Goal: Navigation & Orientation: Find specific page/section

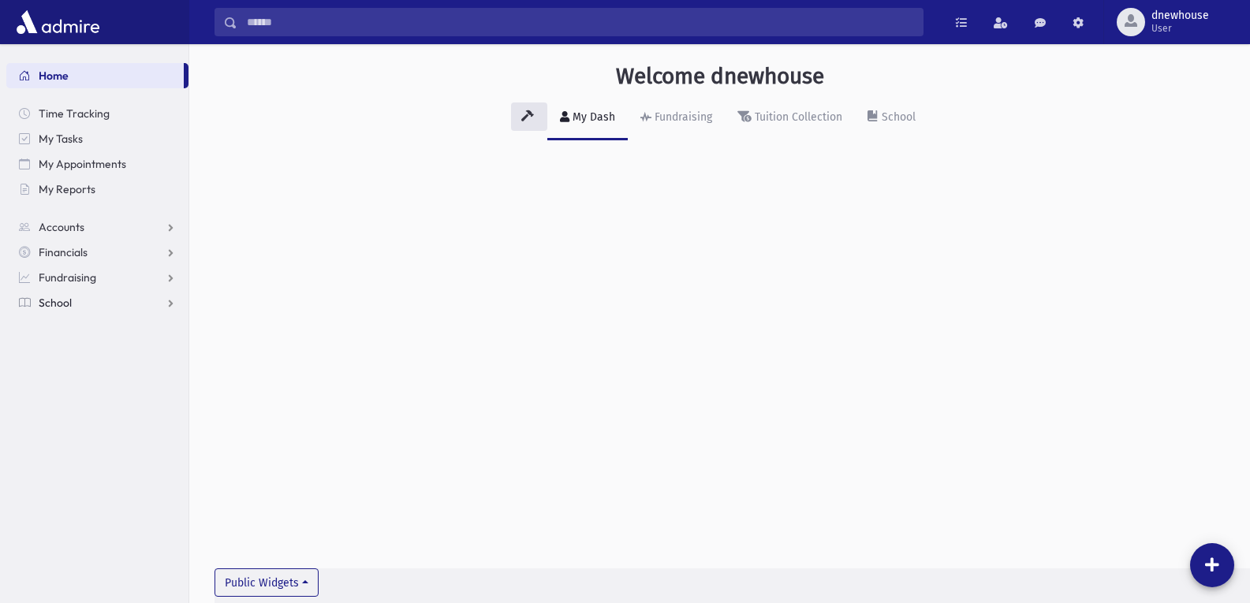
click at [66, 301] on span "School" at bounding box center [55, 303] width 33 height 14
click at [61, 326] on span "Students" at bounding box center [68, 328] width 43 height 14
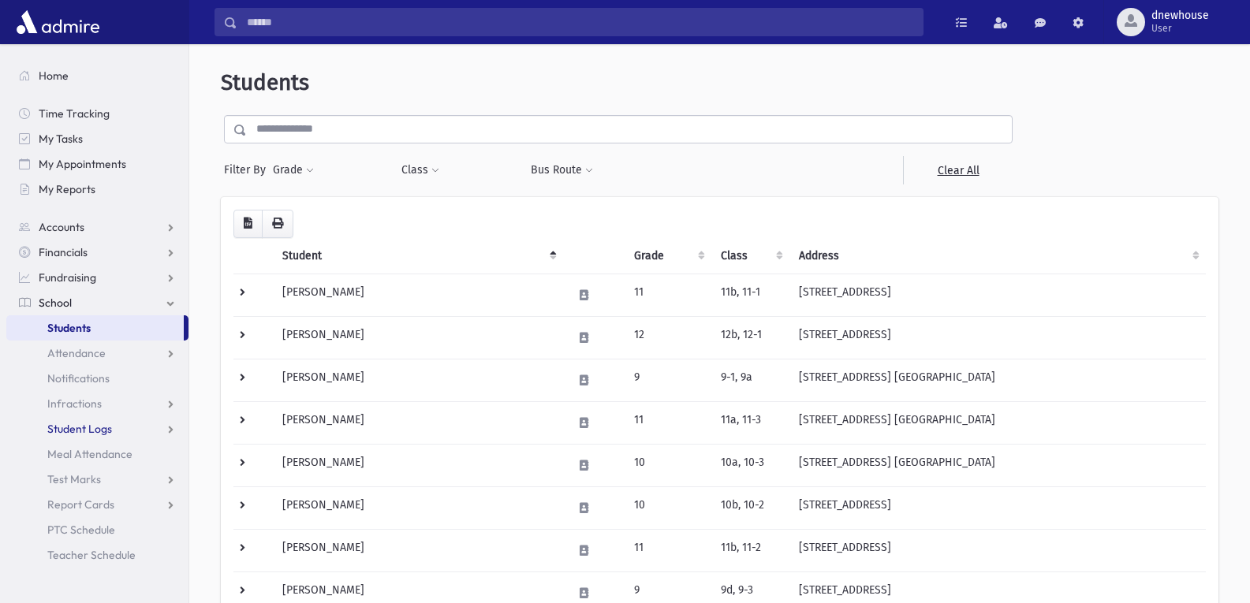
click at [80, 428] on span "Student Logs" at bounding box center [79, 429] width 65 height 14
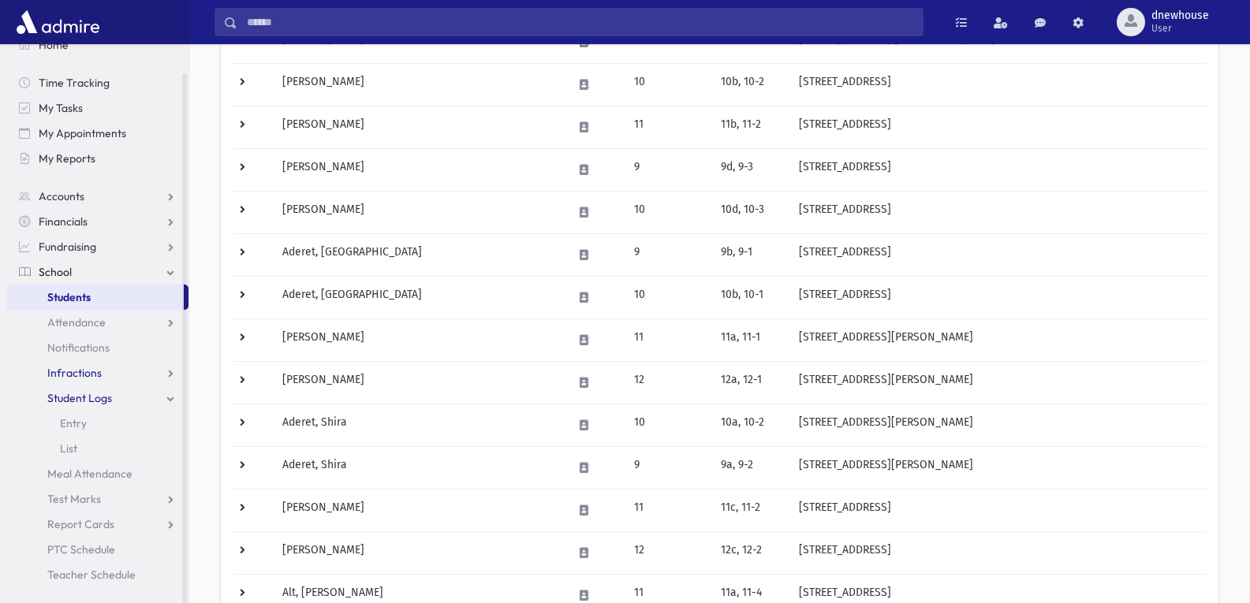
scroll to position [473, 0]
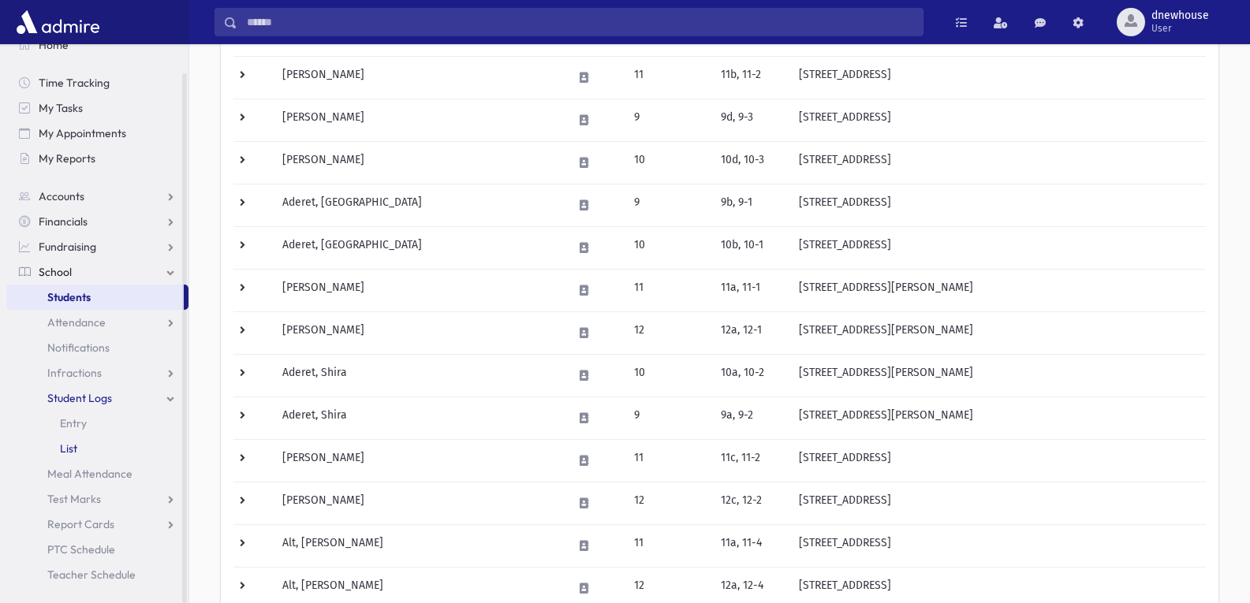
drag, startPoint x: 181, startPoint y: 445, endPoint x: 165, endPoint y: 457, distance: 20.8
click at [179, 456] on section "Home Time Tracking My Tasks My Appointments My Reports Accounts Accounts Accoun…" at bounding box center [94, 323] width 188 height 559
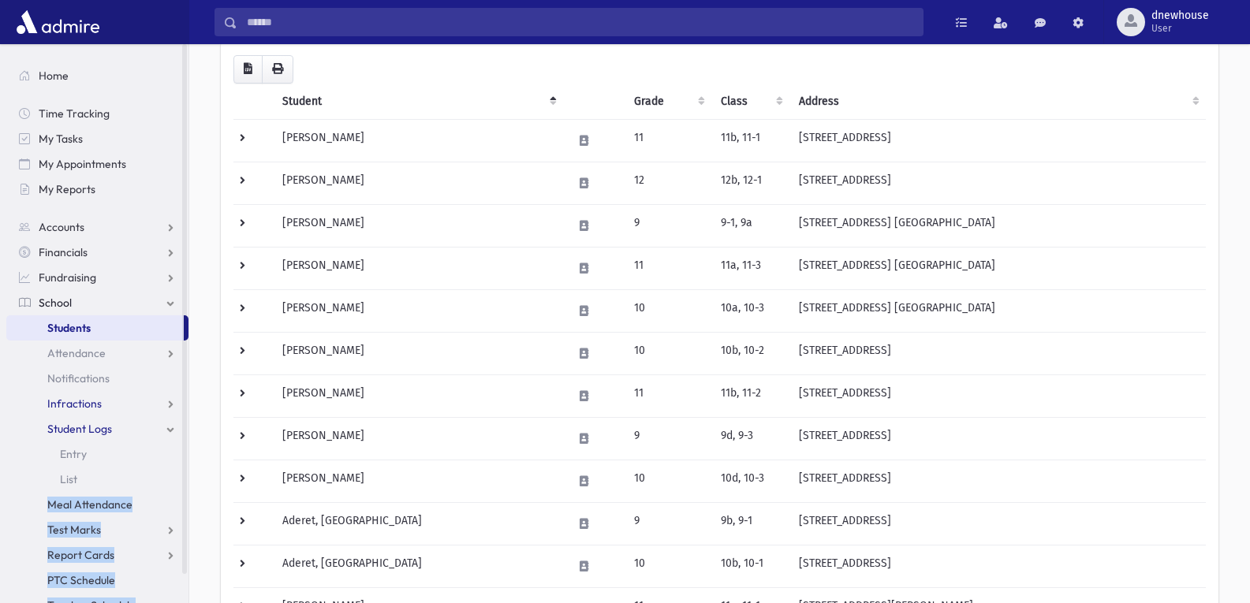
scroll to position [79, 0]
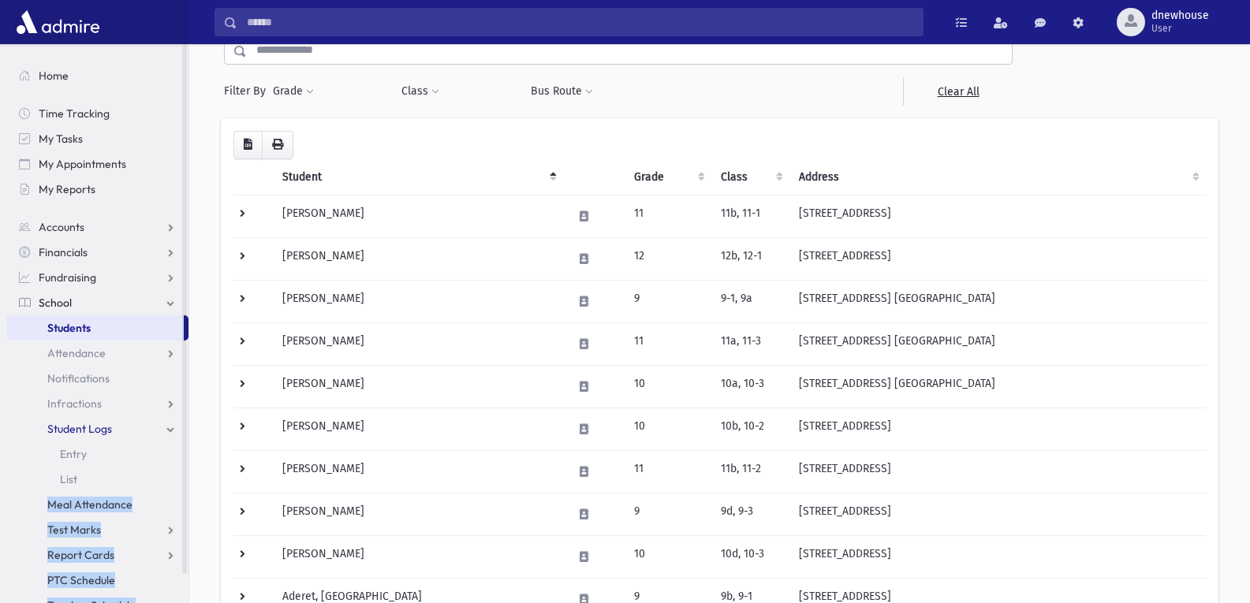
click at [54, 304] on span "School" at bounding box center [55, 303] width 33 height 14
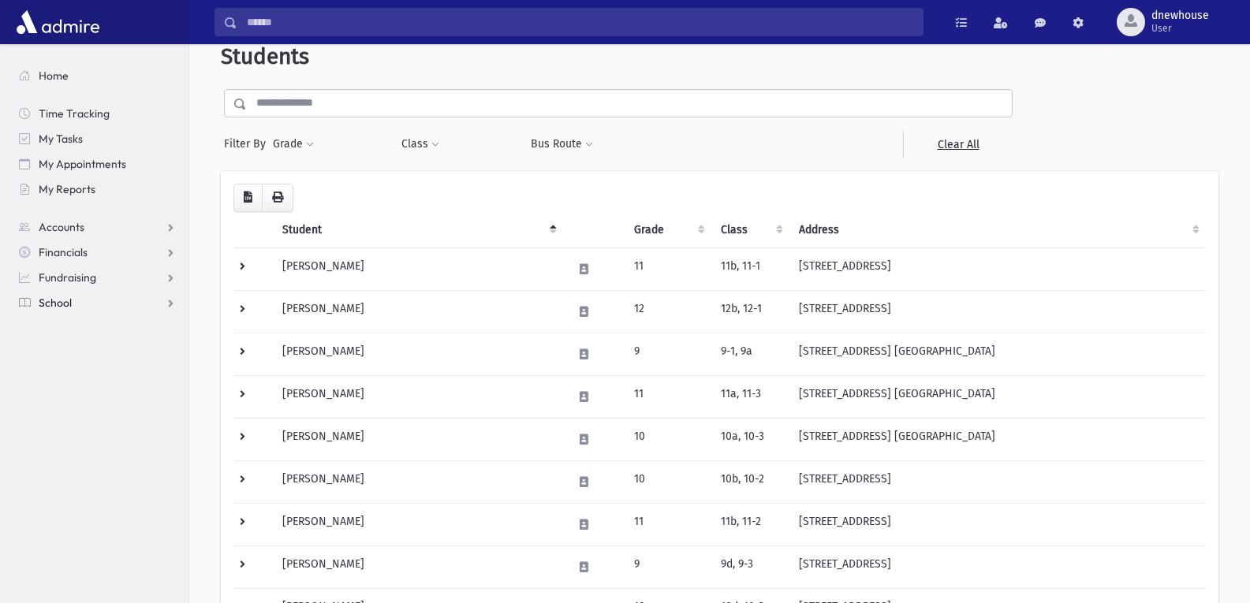
scroll to position [0, 0]
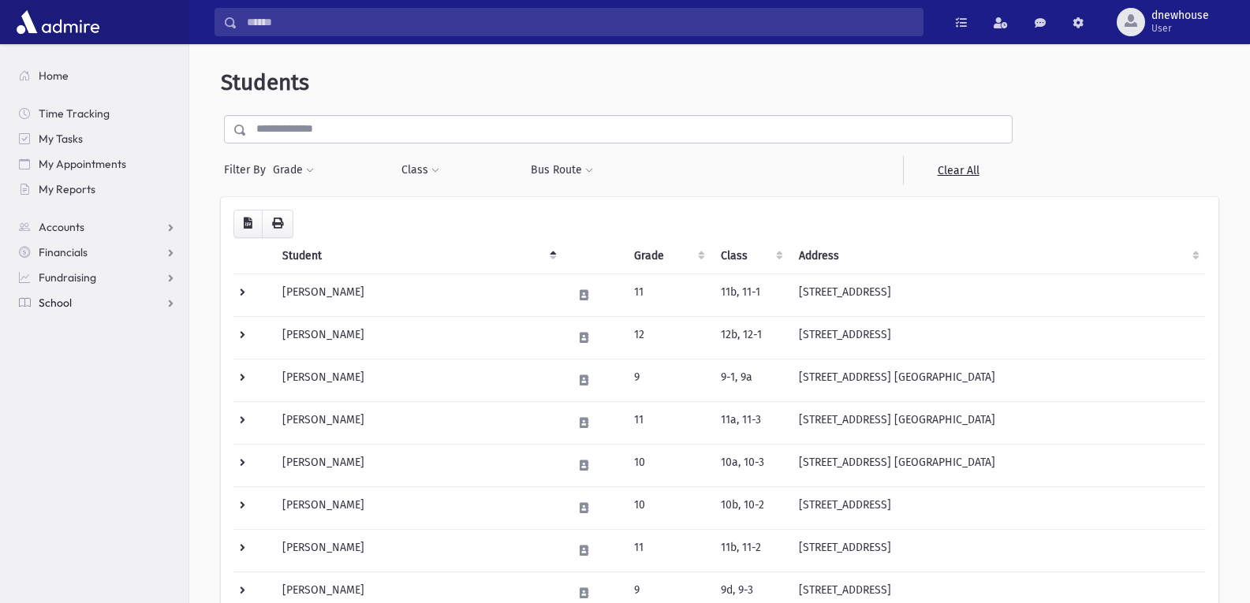
click at [54, 301] on span "School" at bounding box center [55, 303] width 33 height 14
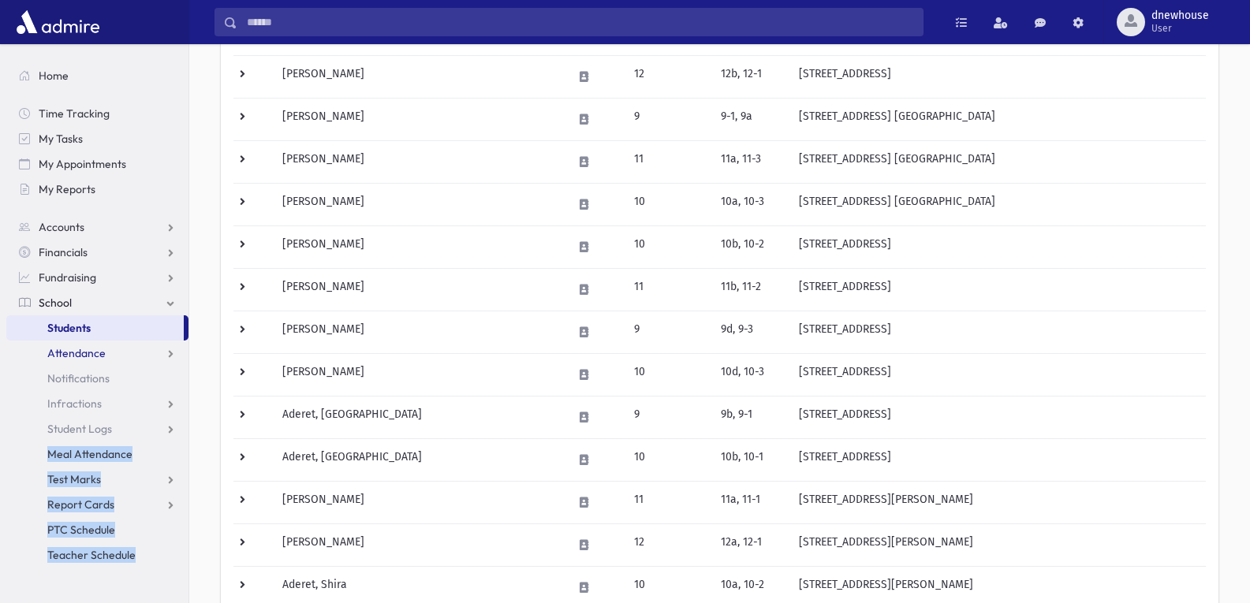
scroll to position [237, 0]
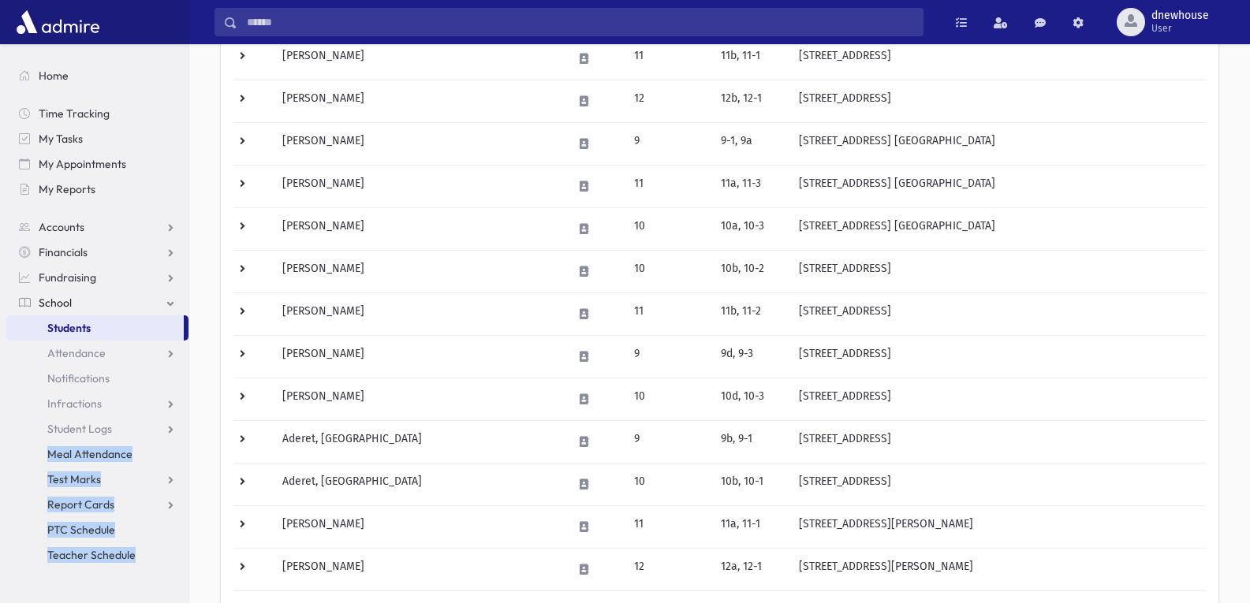
click at [167, 305] on link "School" at bounding box center [97, 302] width 182 height 25
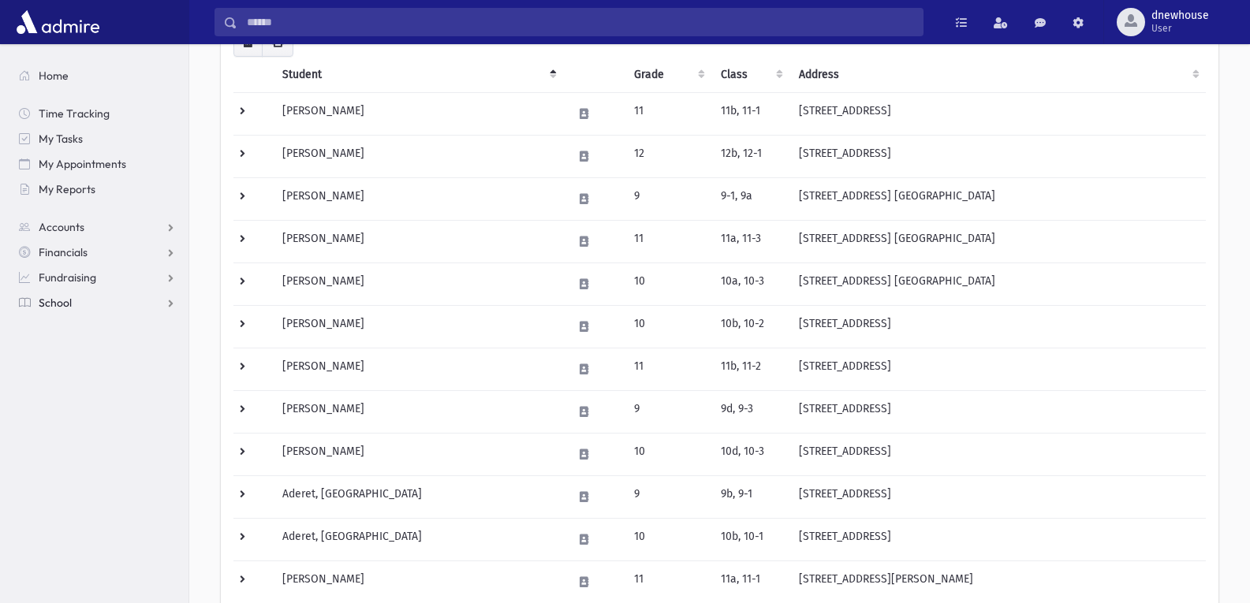
scroll to position [158, 0]
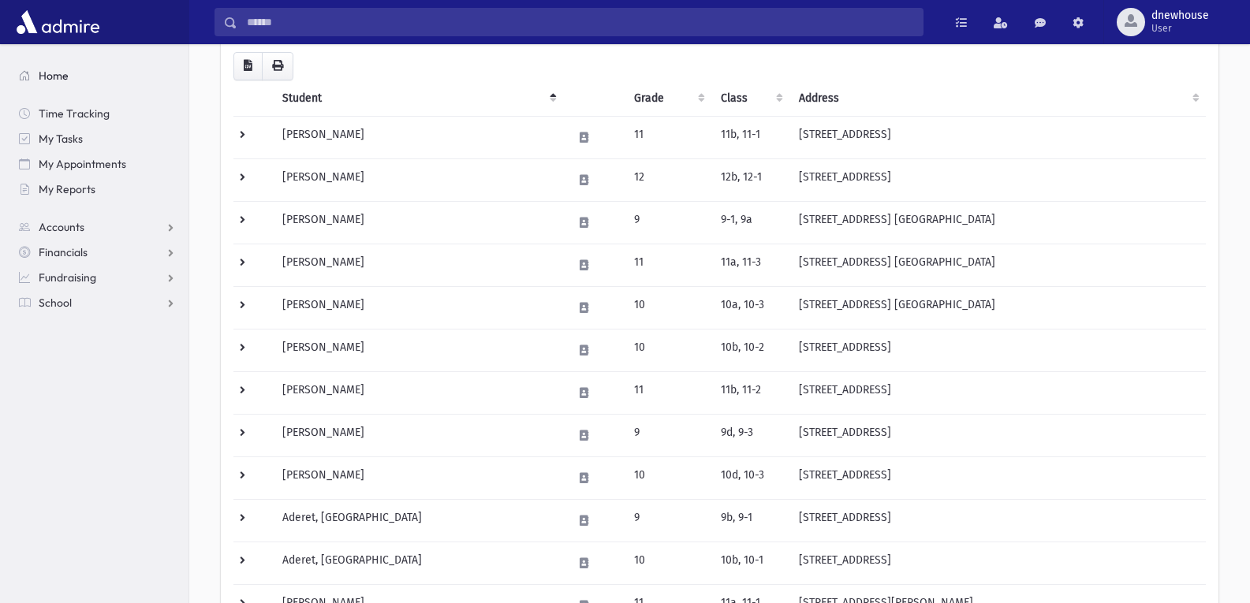
click at [53, 80] on span "Home" at bounding box center [54, 76] width 30 height 14
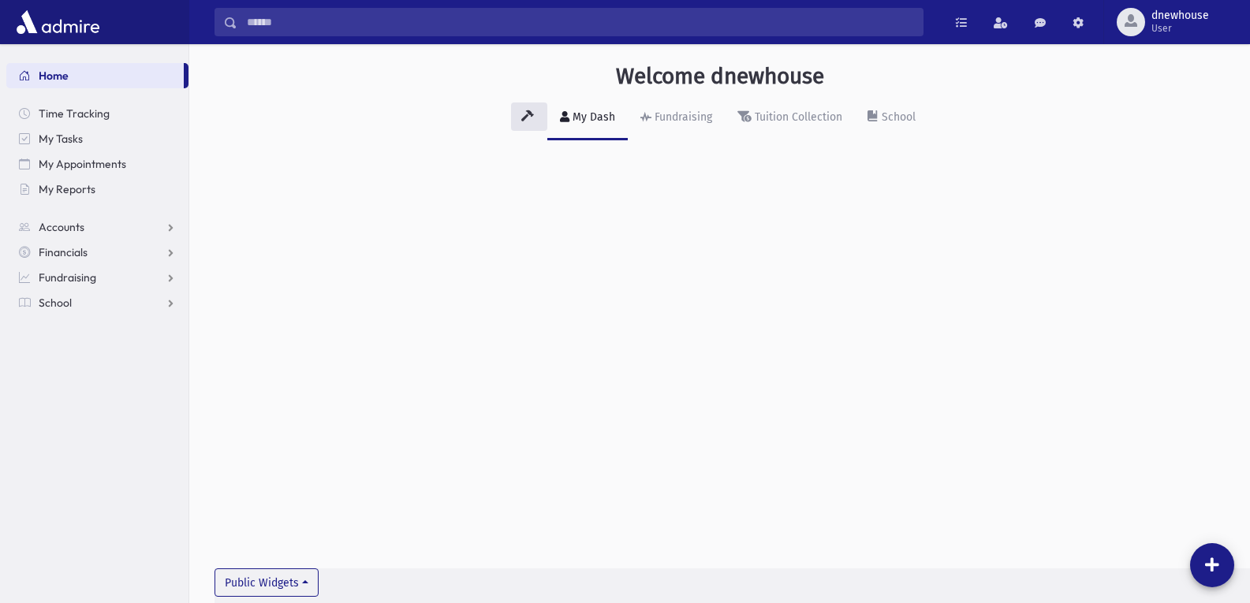
click at [588, 116] on div "My Dash" at bounding box center [592, 116] width 46 height 13
click at [38, 301] on link "School" at bounding box center [97, 302] width 182 height 25
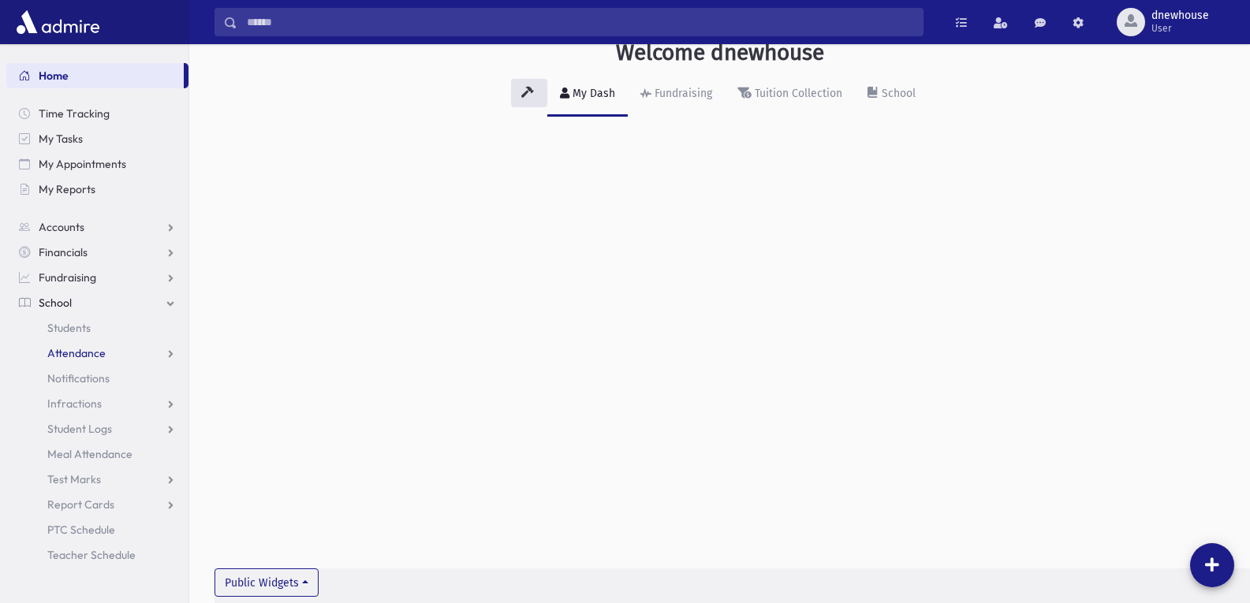
scroll to position [35, 0]
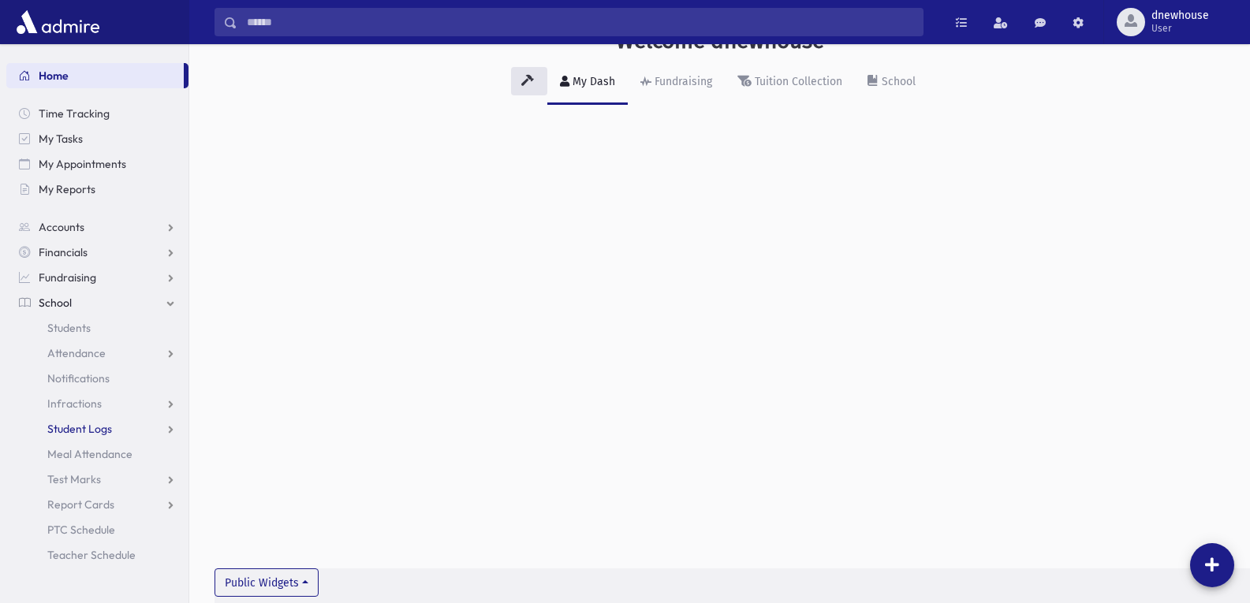
click at [110, 426] on span "Student Logs" at bounding box center [79, 429] width 65 height 14
click at [70, 456] on span "Entry" at bounding box center [73, 454] width 27 height 14
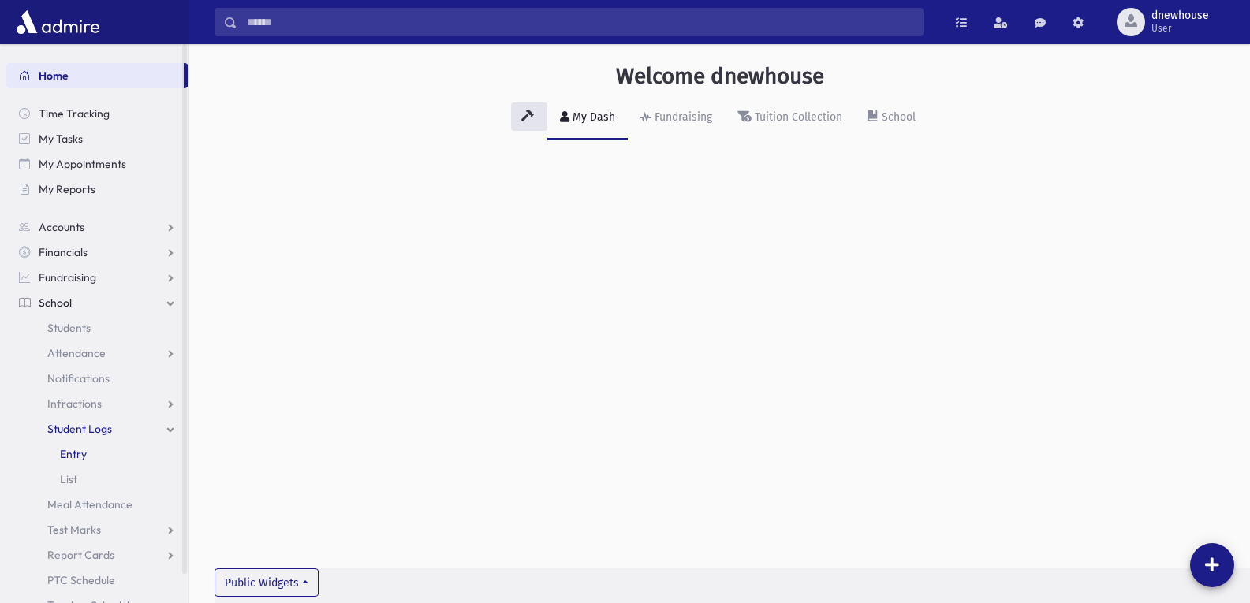
scroll to position [35, 0]
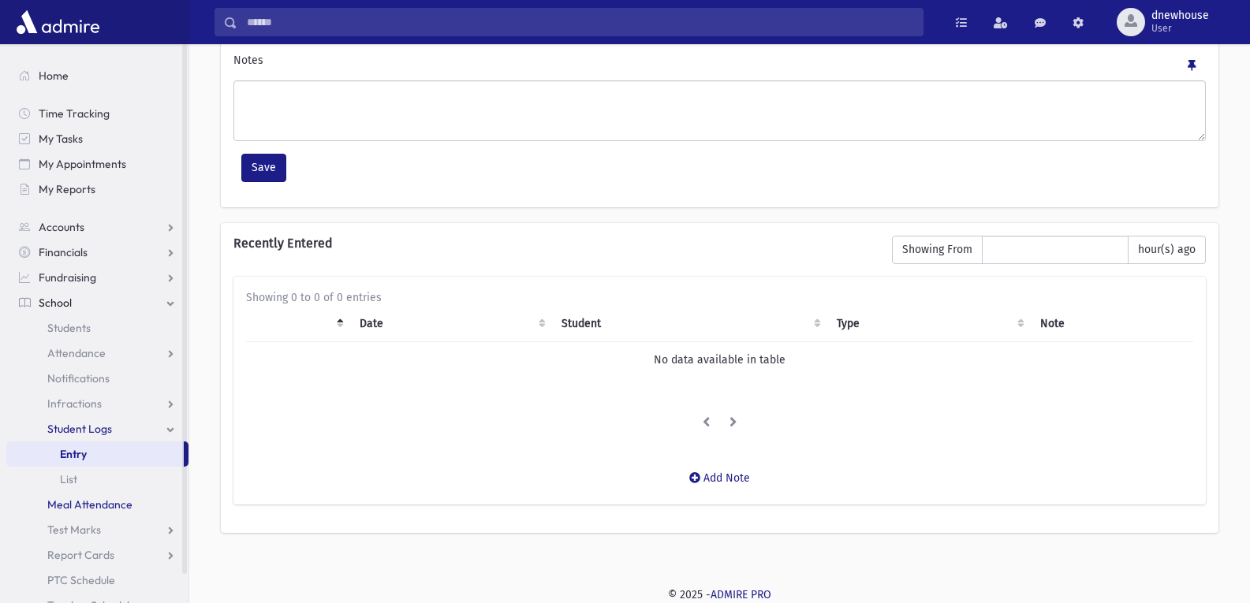
scroll to position [31, 0]
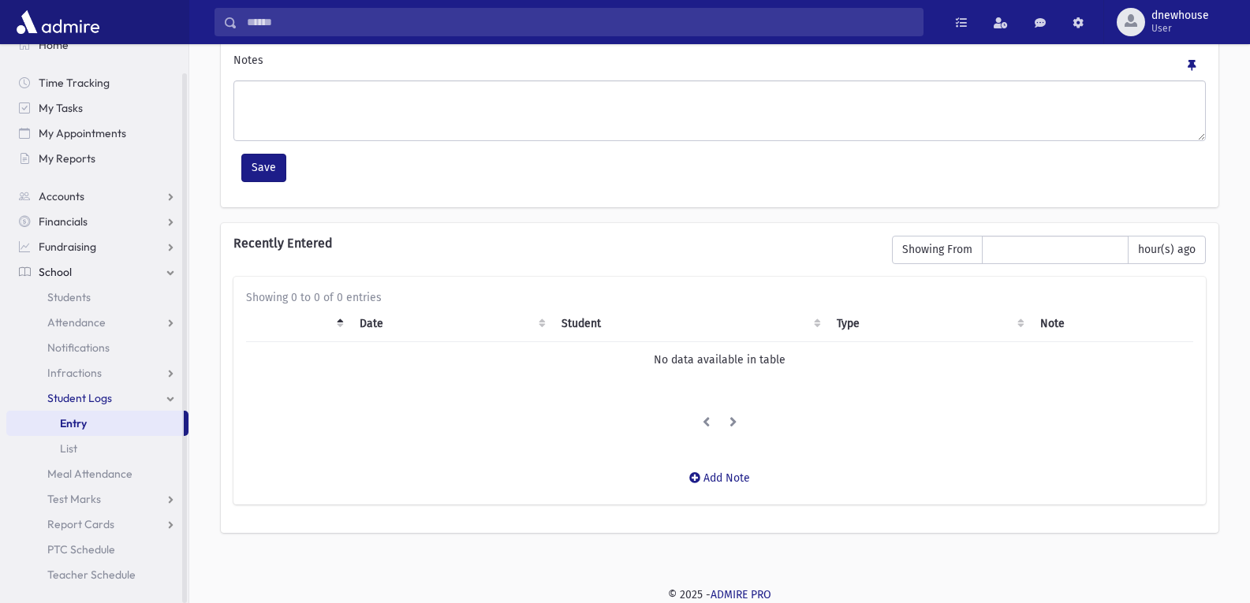
drag, startPoint x: 183, startPoint y: 426, endPoint x: 61, endPoint y: 601, distance: 213.0
click at [61, 601] on section "Home Time Tracking My Tasks My Appointments My Reports Accounts Accounts Accoun…" at bounding box center [94, 323] width 188 height 559
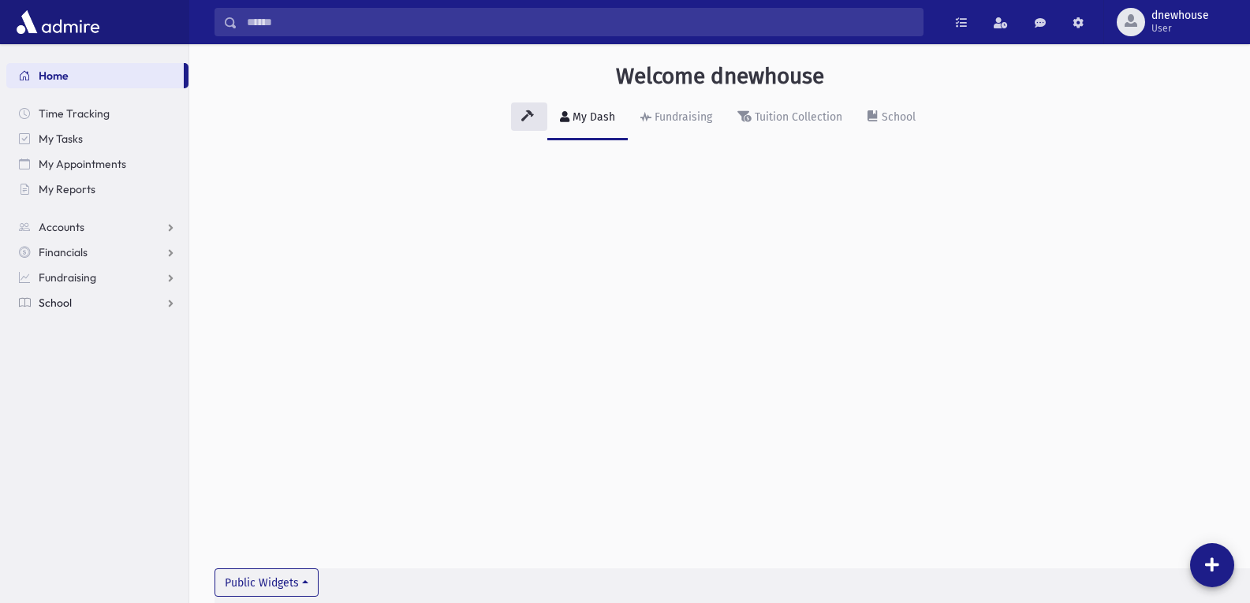
click at [42, 300] on span "School" at bounding box center [55, 303] width 33 height 14
click at [50, 350] on span "Attendance" at bounding box center [76, 353] width 58 height 14
click at [81, 360] on span "Attendance" at bounding box center [76, 353] width 58 height 14
click at [585, 120] on div "My Dash" at bounding box center [592, 116] width 46 height 13
click at [583, 117] on div "My Dash" at bounding box center [592, 116] width 46 height 13
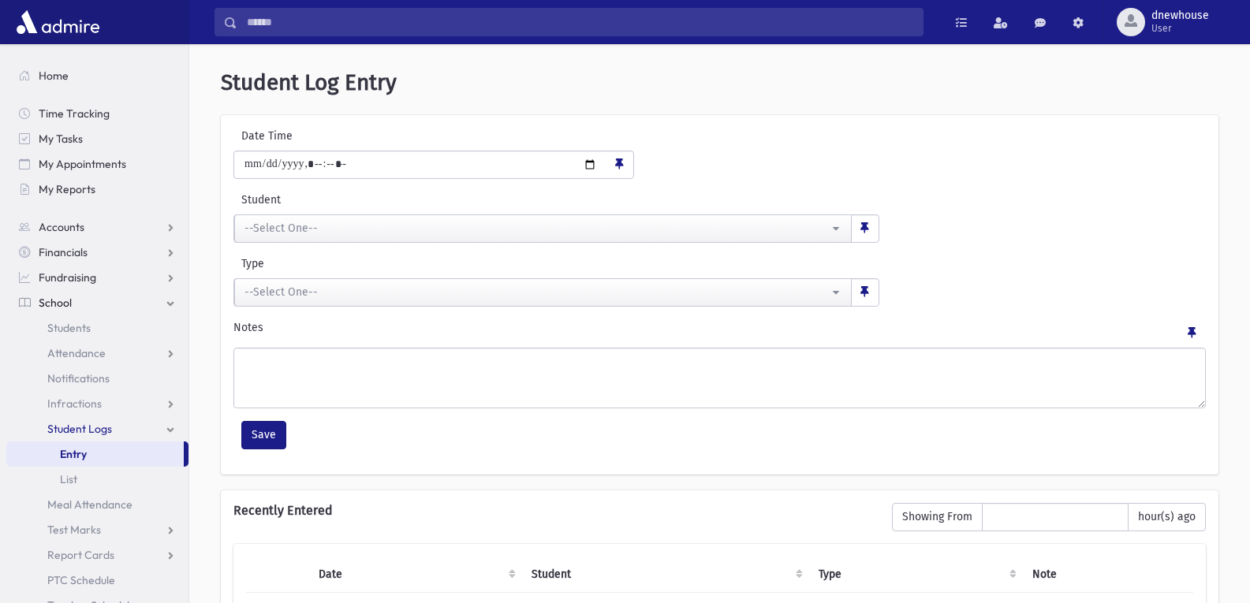
scroll to position [186, 0]
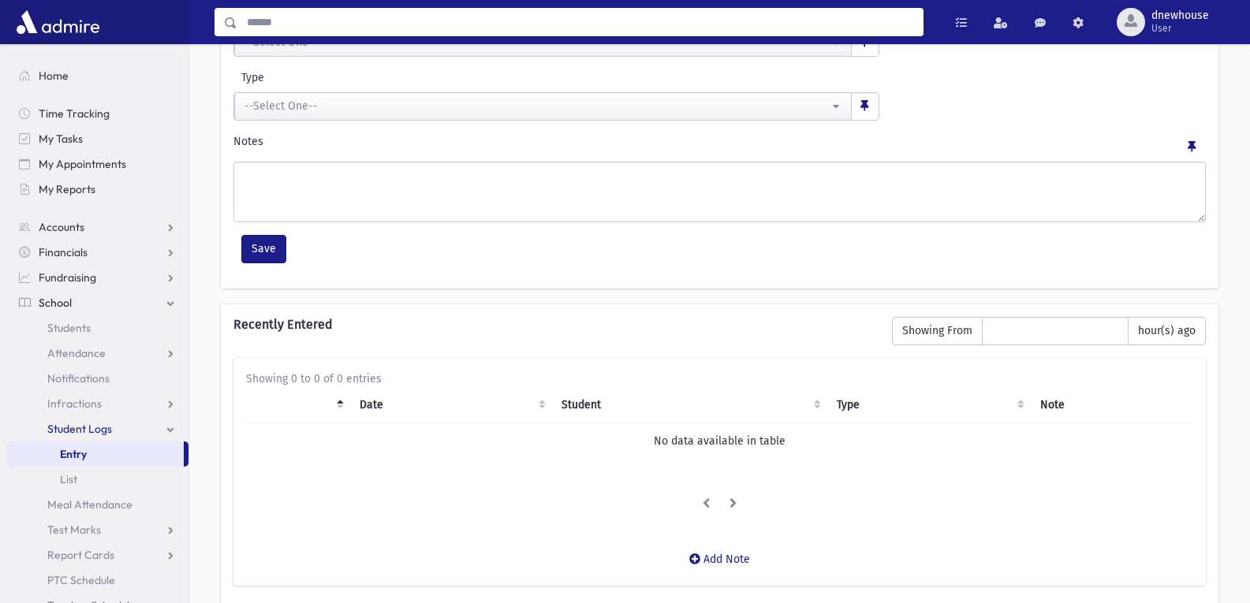
click at [278, 35] on input "Search" at bounding box center [579, 22] width 685 height 28
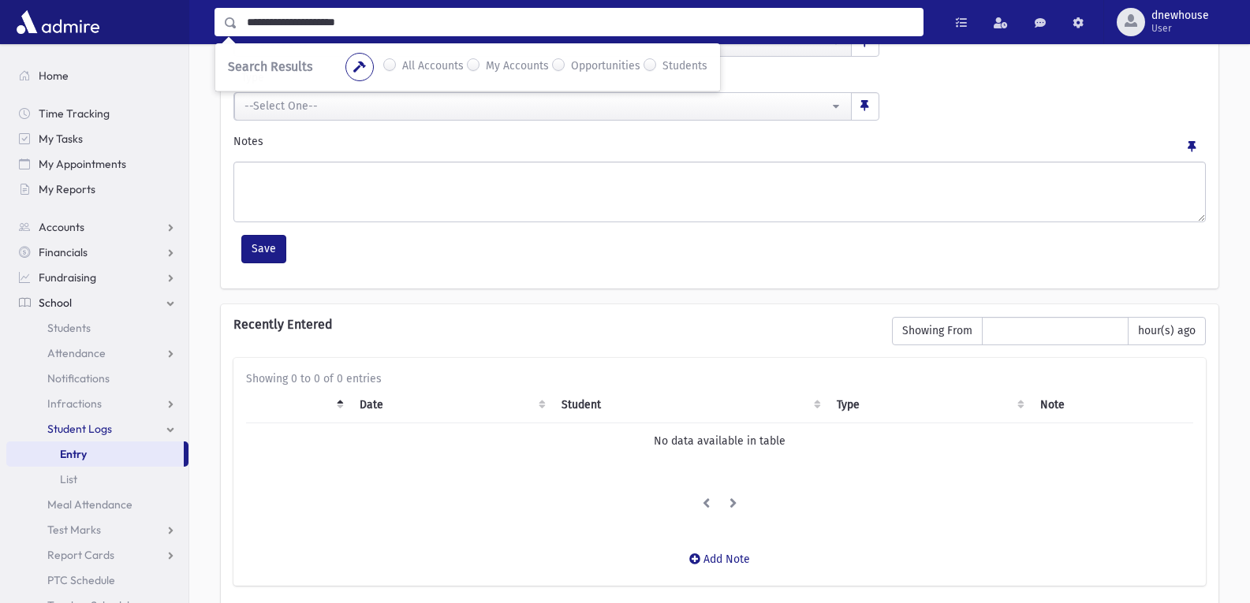
click at [526, 28] on input "**********" at bounding box center [579, 22] width 685 height 28
click at [882, 17] on input "**********" at bounding box center [579, 22] width 685 height 28
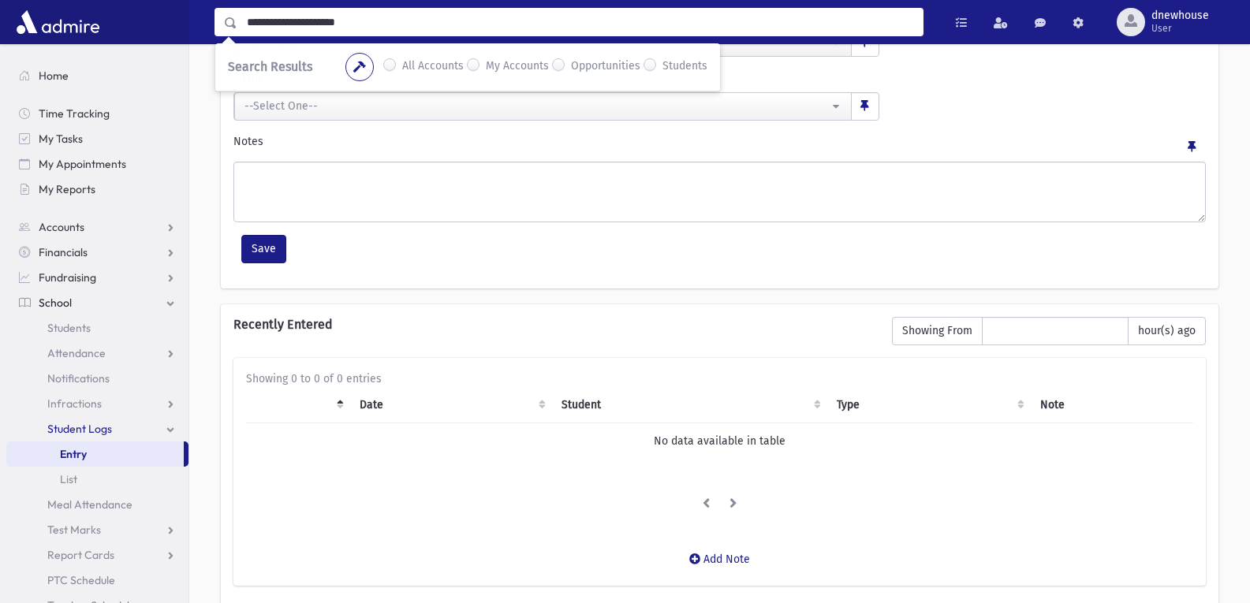
type input "**********"
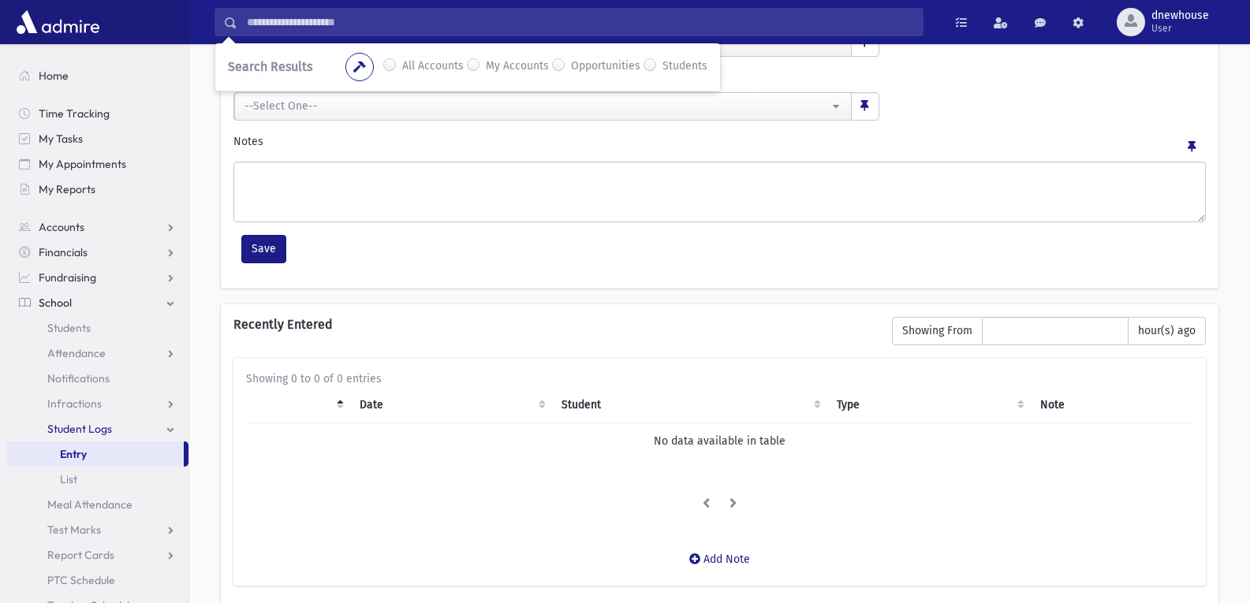
click at [230, 22] on span at bounding box center [231, 22] width 13 height 11
click at [964, 14] on link at bounding box center [961, 22] width 32 height 28
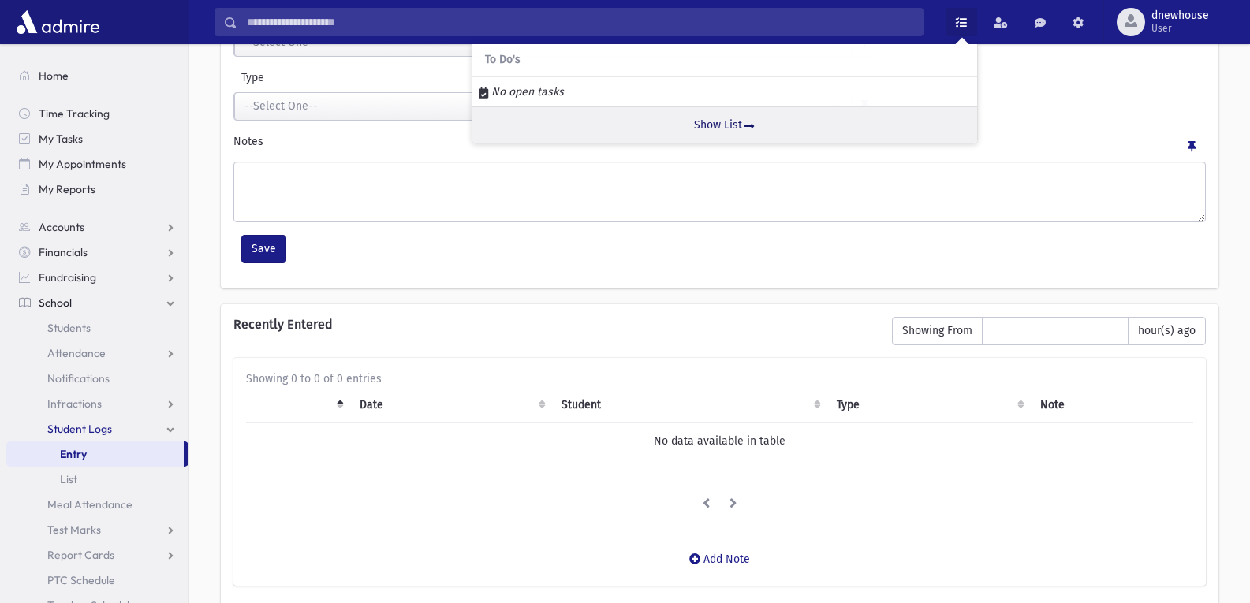
click at [707, 123] on link "Show List" at bounding box center [724, 124] width 505 height 36
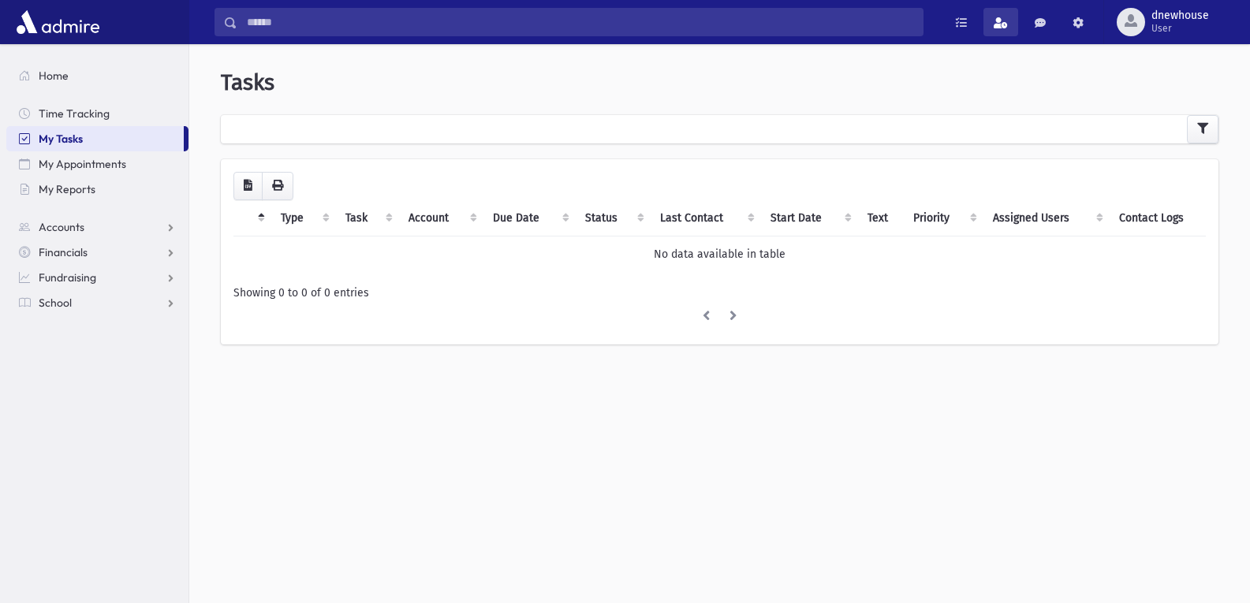
click at [995, 20] on span at bounding box center [1000, 22] width 14 height 11
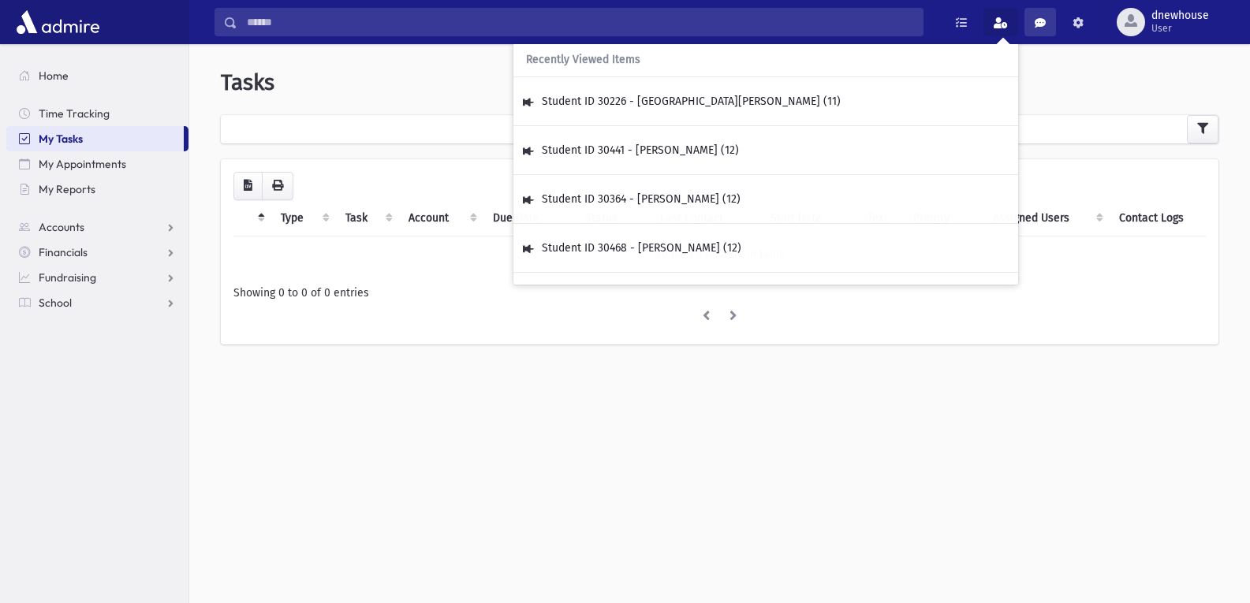
click at [1037, 23] on span at bounding box center [1039, 22] width 11 height 11
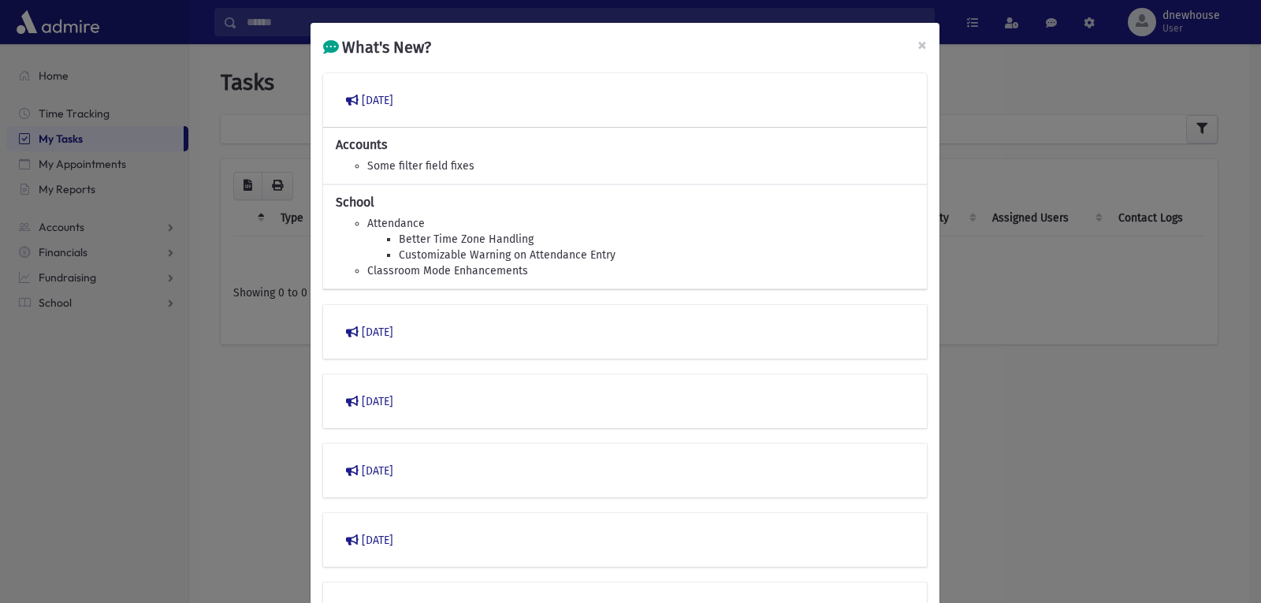
click at [1086, 20] on div "What's New? × [DATE] Accounts Some filter field fixes School Attendance Better …" at bounding box center [630, 301] width 1261 height 603
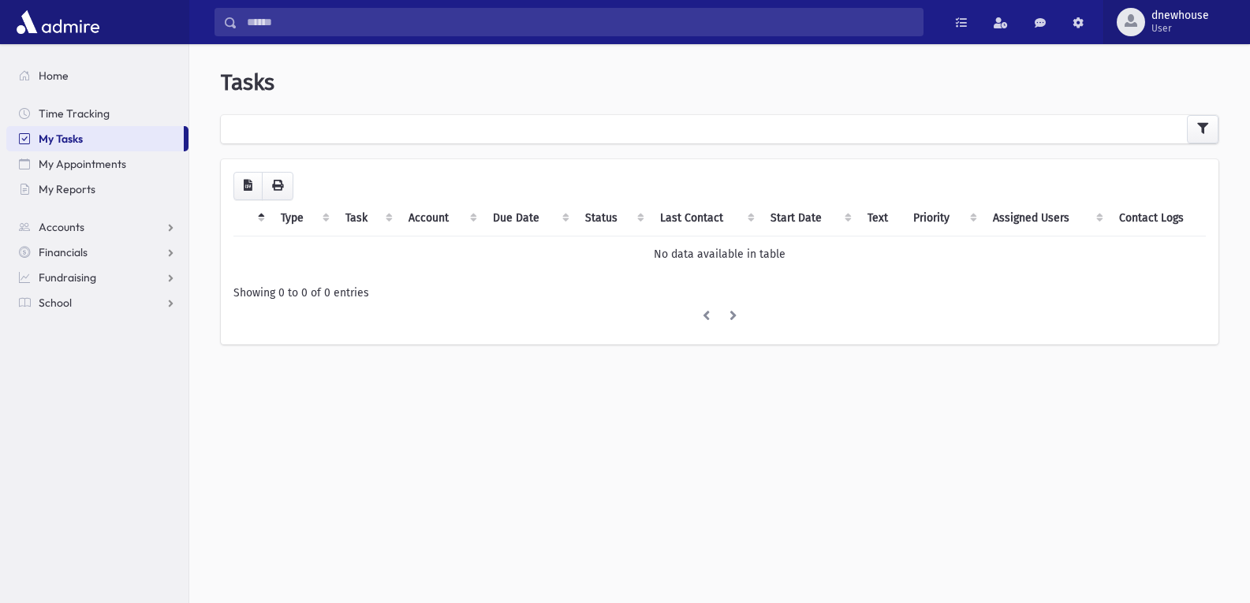
click at [1179, 13] on span "dnewhouse" at bounding box center [1180, 15] width 58 height 13
click at [1000, 109] on div "**********" at bounding box center [720, 214] width 1048 height 329
